Goal: Task Accomplishment & Management: Use online tool/utility

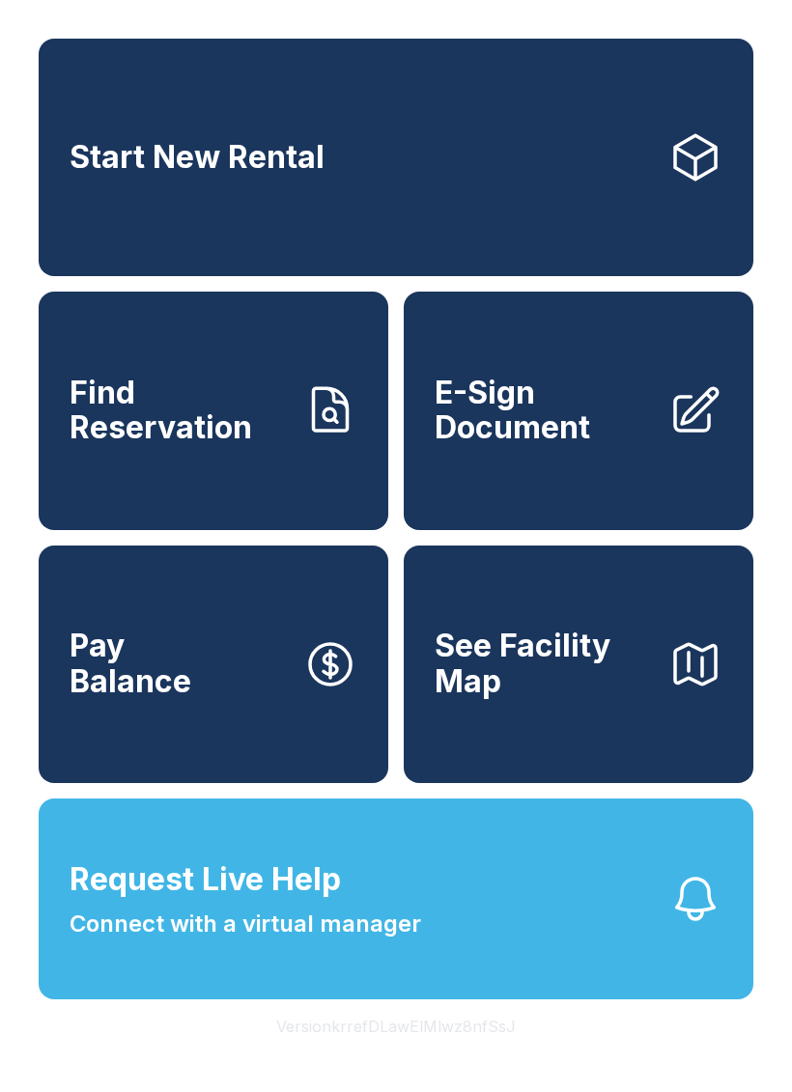
click at [268, 436] on span "Find Reservation" at bounding box center [179, 411] width 218 height 71
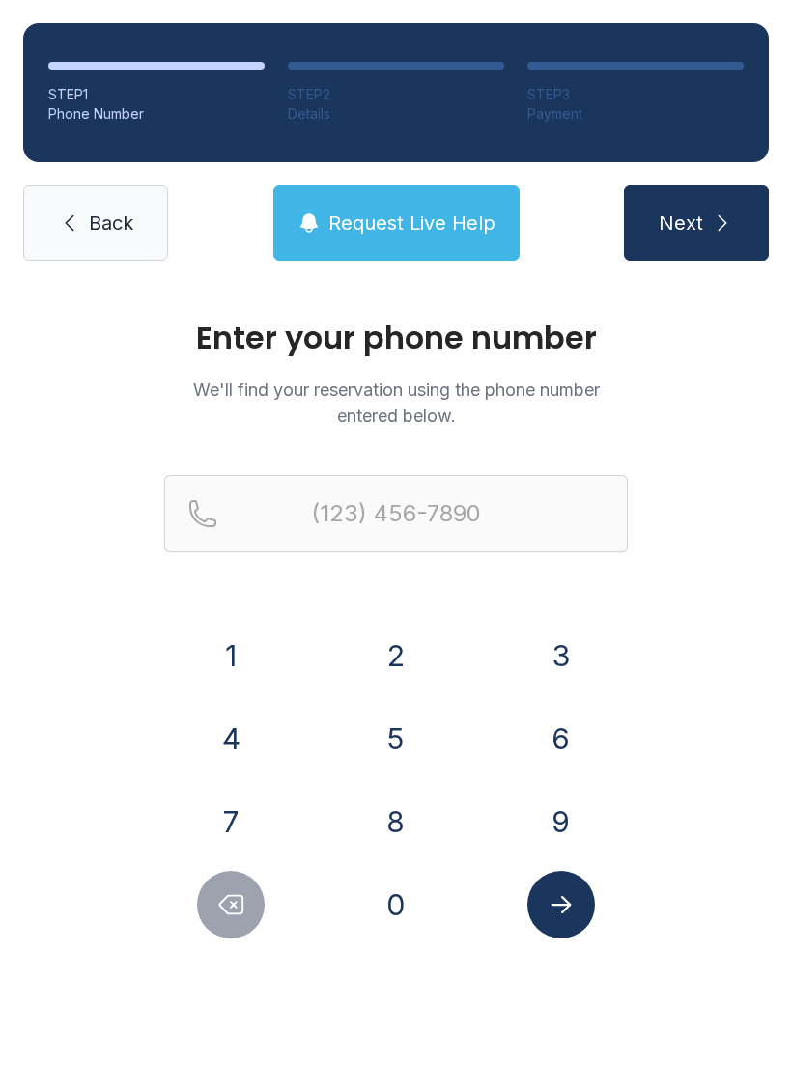
click at [413, 804] on button "8" at bounding box center [396, 822] width 68 height 68
click at [586, 716] on button "6" at bounding box center [561, 739] width 68 height 68
click at [213, 726] on button "4" at bounding box center [231, 739] width 68 height 68
click at [212, 725] on button "4" at bounding box center [231, 739] width 68 height 68
click at [559, 664] on button "3" at bounding box center [561, 656] width 68 height 68
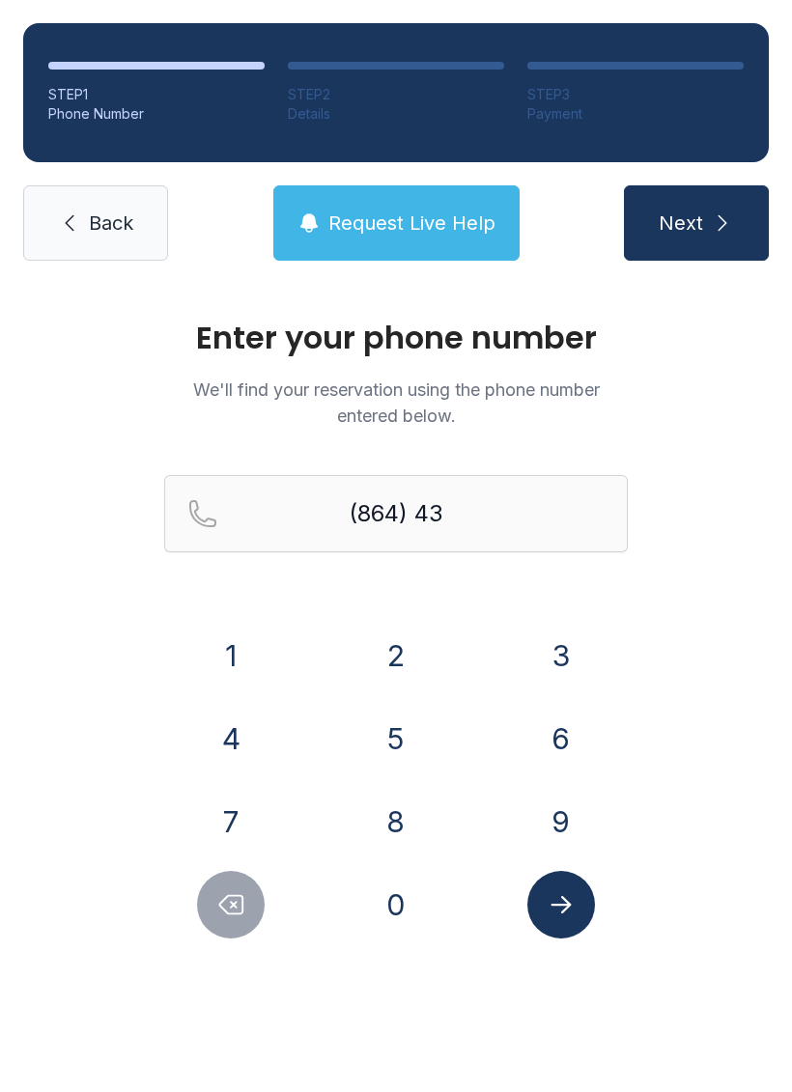
click at [566, 741] on button "6" at bounding box center [561, 739] width 68 height 68
click at [221, 680] on button "1" at bounding box center [231, 656] width 68 height 68
click at [570, 671] on button "3" at bounding box center [561, 656] width 68 height 68
click at [228, 729] on button "4" at bounding box center [231, 739] width 68 height 68
click at [252, 616] on form "(864) 436-134 1 2 3 4 5 6 7 8 9 0" at bounding box center [396, 707] width 464 height 464
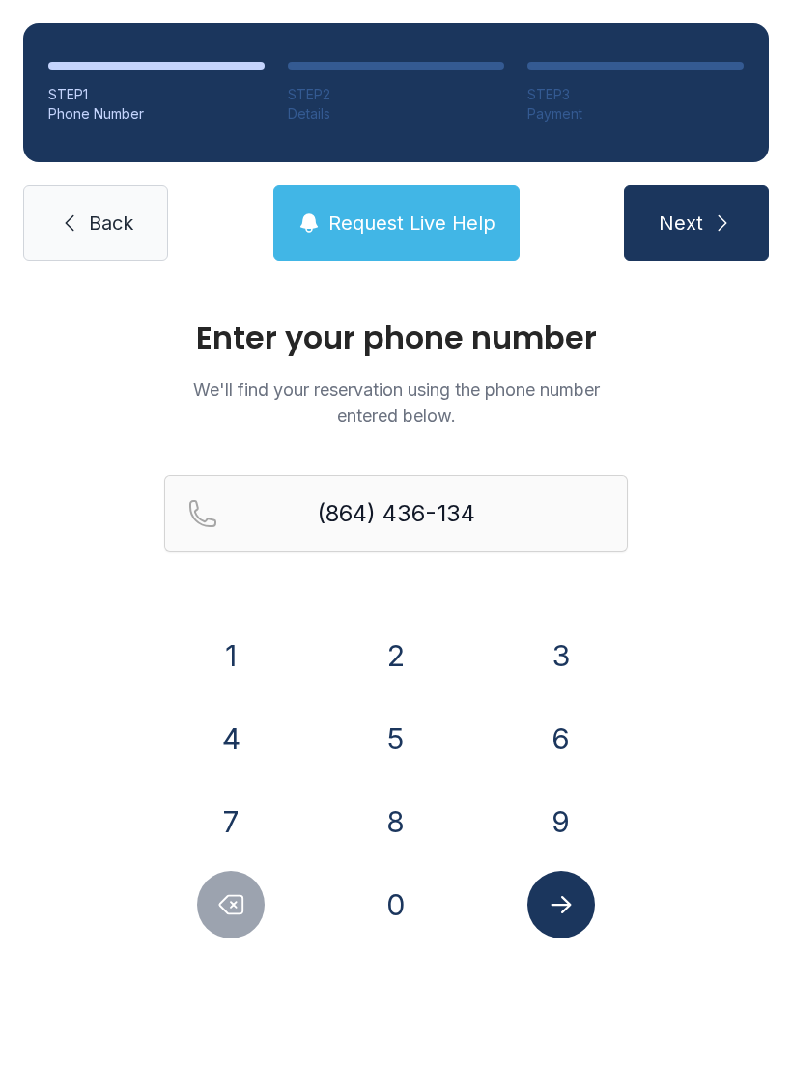
click at [227, 666] on button "1" at bounding box center [231, 656] width 68 height 68
click at [562, 892] on icon "Submit lookup form" at bounding box center [561, 905] width 29 height 29
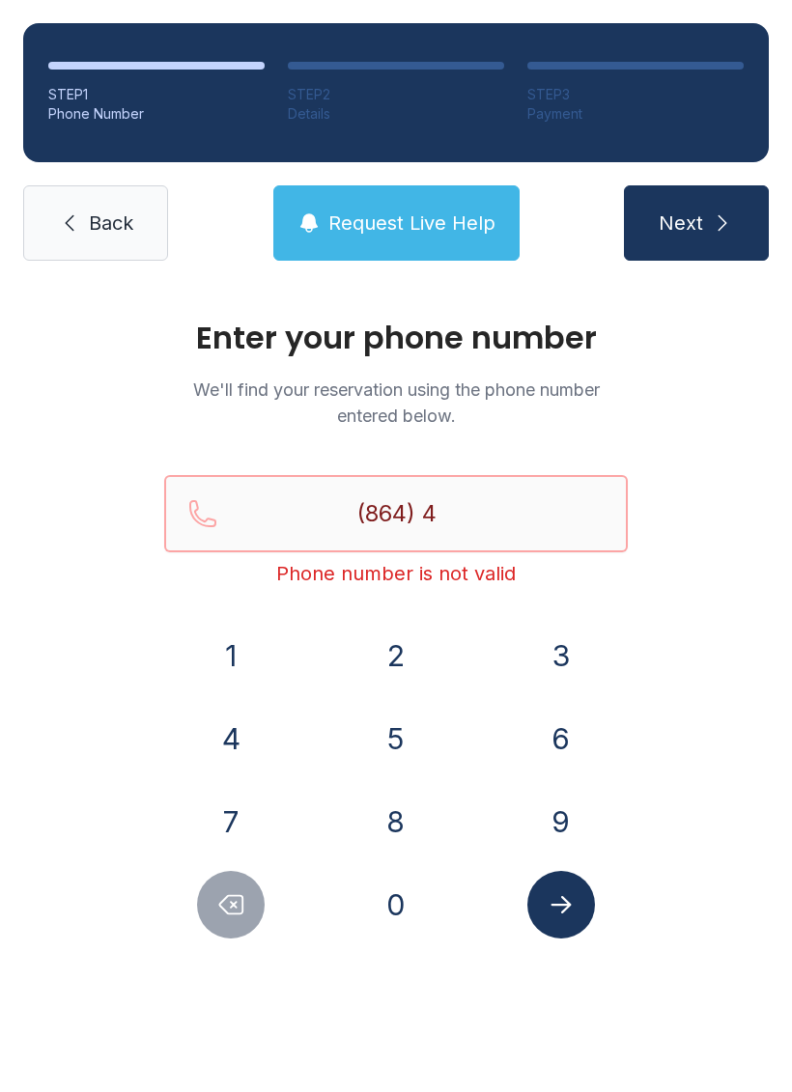
type input "(864)"
